Goal: Task Accomplishment & Management: Manage account settings

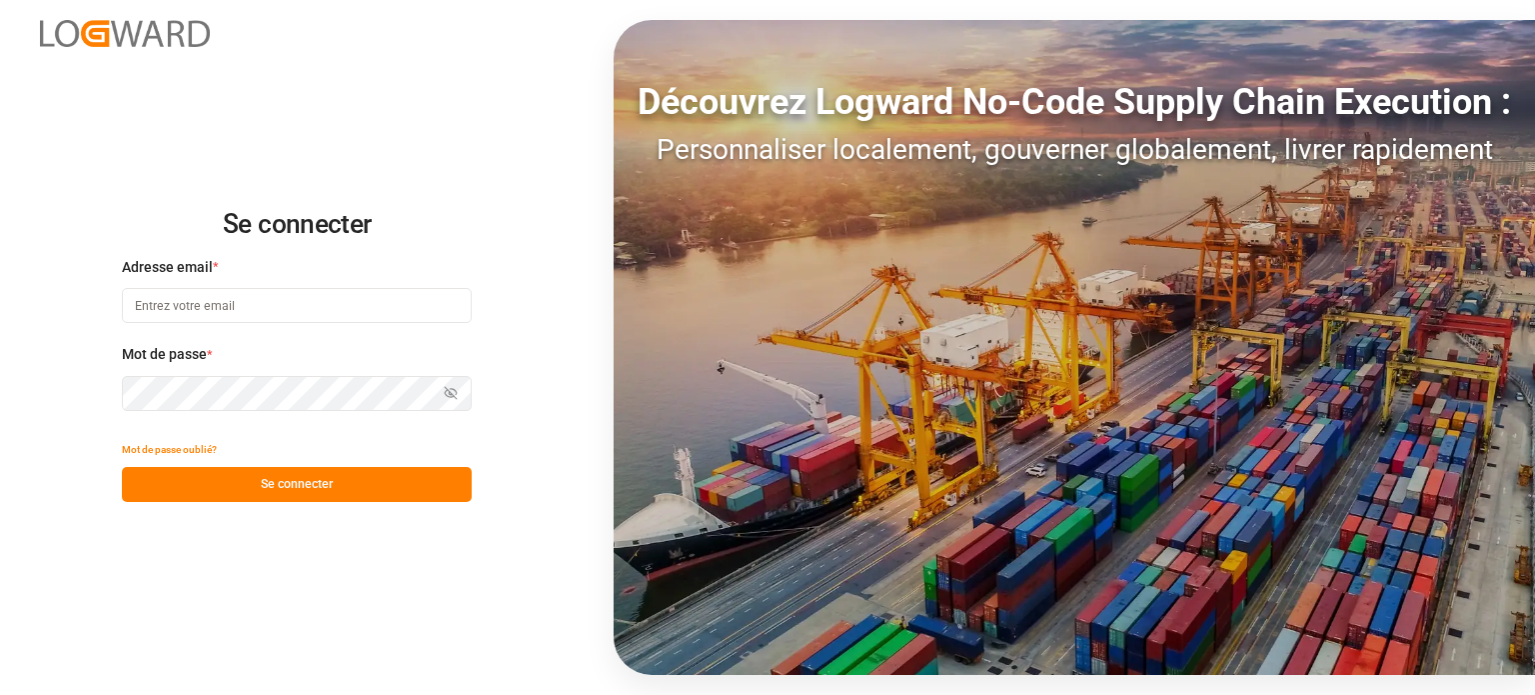
type input "[EMAIL_ADDRESS][DOMAIN_NAME]"
click at [271, 485] on font "Se connecter" at bounding box center [297, 484] width 72 height 14
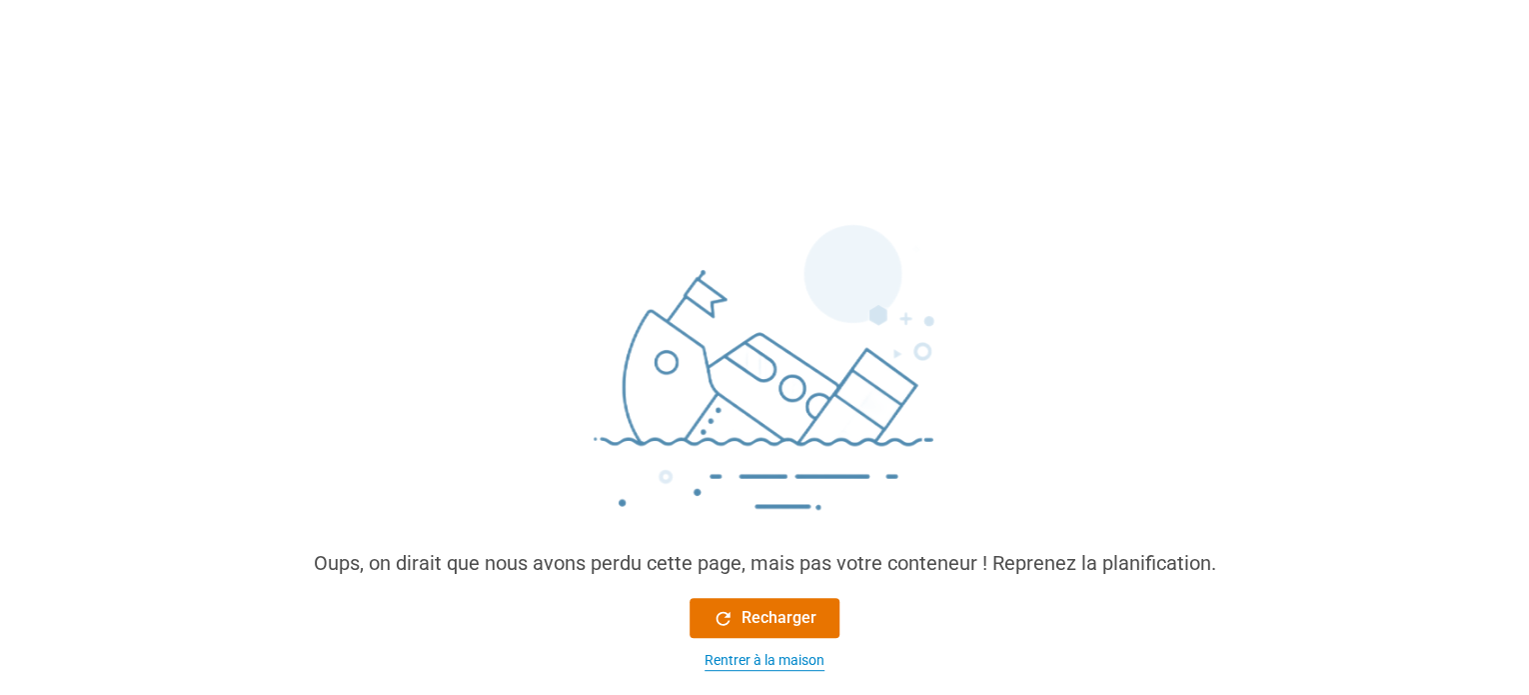
click at [740, 656] on font "Rentrer à la maison" at bounding box center [765, 660] width 120 height 16
